Goal: Navigation & Orientation: Understand site structure

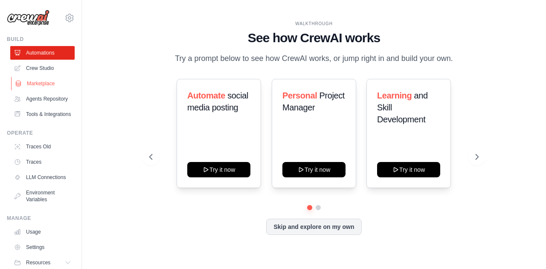
click at [50, 86] on link "Marketplace" at bounding box center [43, 84] width 64 height 14
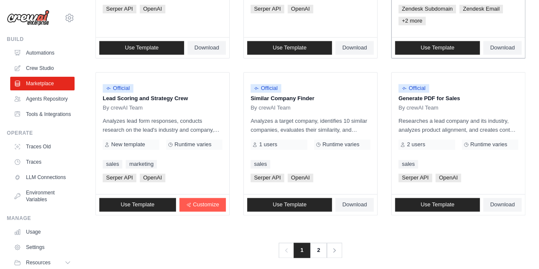
scroll to position [543, 0]
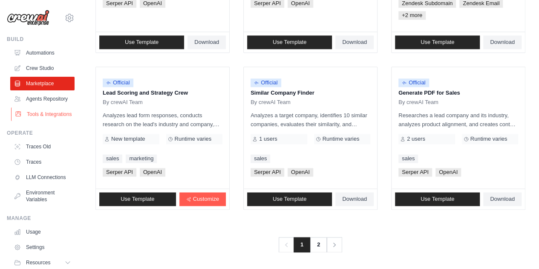
click at [37, 121] on link "Tools & Integrations" at bounding box center [43, 114] width 64 height 14
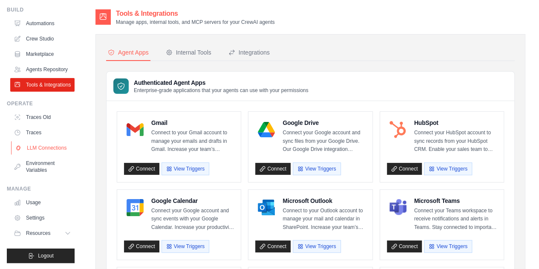
scroll to position [43, 0]
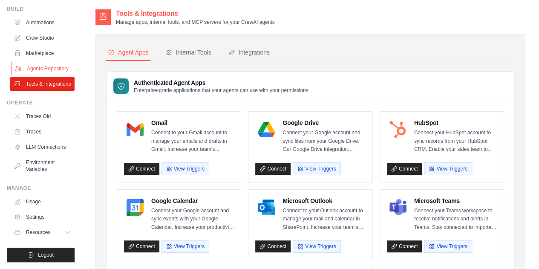
click at [41, 62] on link "Agents Repository" at bounding box center [43, 69] width 64 height 14
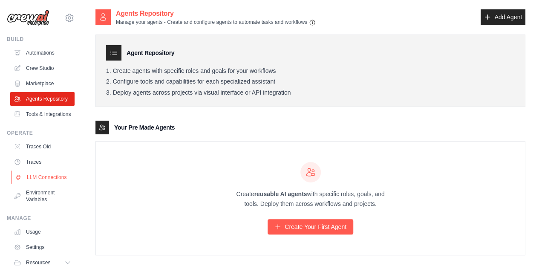
click at [25, 184] on link "LLM Connections" at bounding box center [43, 178] width 64 height 14
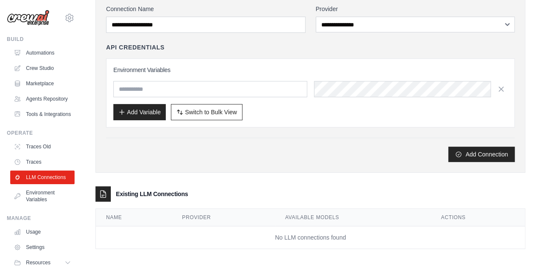
scroll to position [50, 0]
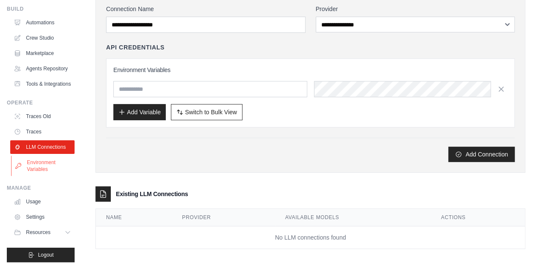
click at [50, 168] on link "Environment Variables" at bounding box center [43, 166] width 64 height 20
